Goal: Transaction & Acquisition: Purchase product/service

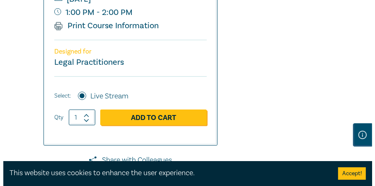
scroll to position [379, 0]
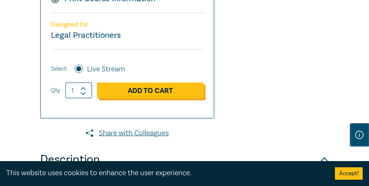
click at [149, 92] on link "Add to Cart" at bounding box center [150, 91] width 107 height 16
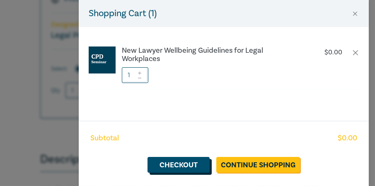
click at [187, 166] on link "Checkout" at bounding box center [179, 165] width 62 height 16
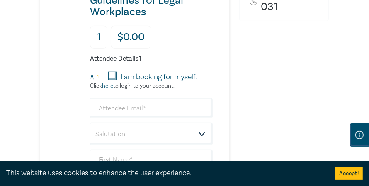
scroll to position [349, 0]
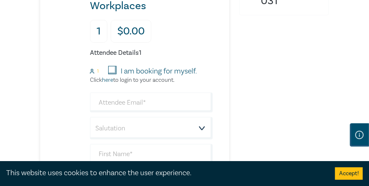
click at [113, 69] on input "I am booking for myself." at bounding box center [112, 70] width 8 height 8
checkbox input "true"
click at [115, 104] on input "email" at bounding box center [151, 102] width 123 height 20
type input "amy.sydney@mvlaw.com.au"
type input "[PERSON_NAME]"
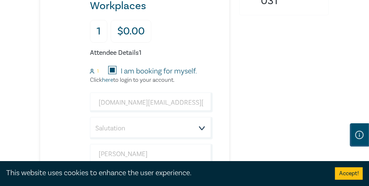
type input "Sydney"
type input "MV Law"
type input "0262794407"
type input "[GEOGRAPHIC_DATA]"
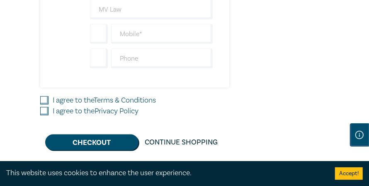
scroll to position [554, 0]
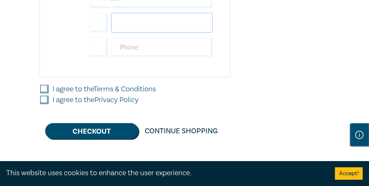
click at [145, 16] on input "text" at bounding box center [162, 23] width 102 height 20
type input "0402422722"
click at [47, 85] on input "I agree to the Terms & Conditions" at bounding box center [44, 89] width 8 height 8
checkbox input "true"
click at [46, 96] on input "I agree to the Privacy Policy" at bounding box center [44, 100] width 8 height 8
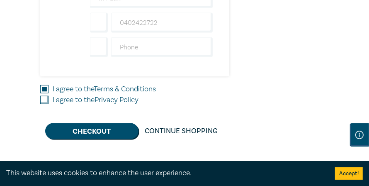
checkbox input "true"
click at [73, 131] on button "Checkout" at bounding box center [91, 131] width 93 height 16
